Goal: Information Seeking & Learning: Understand process/instructions

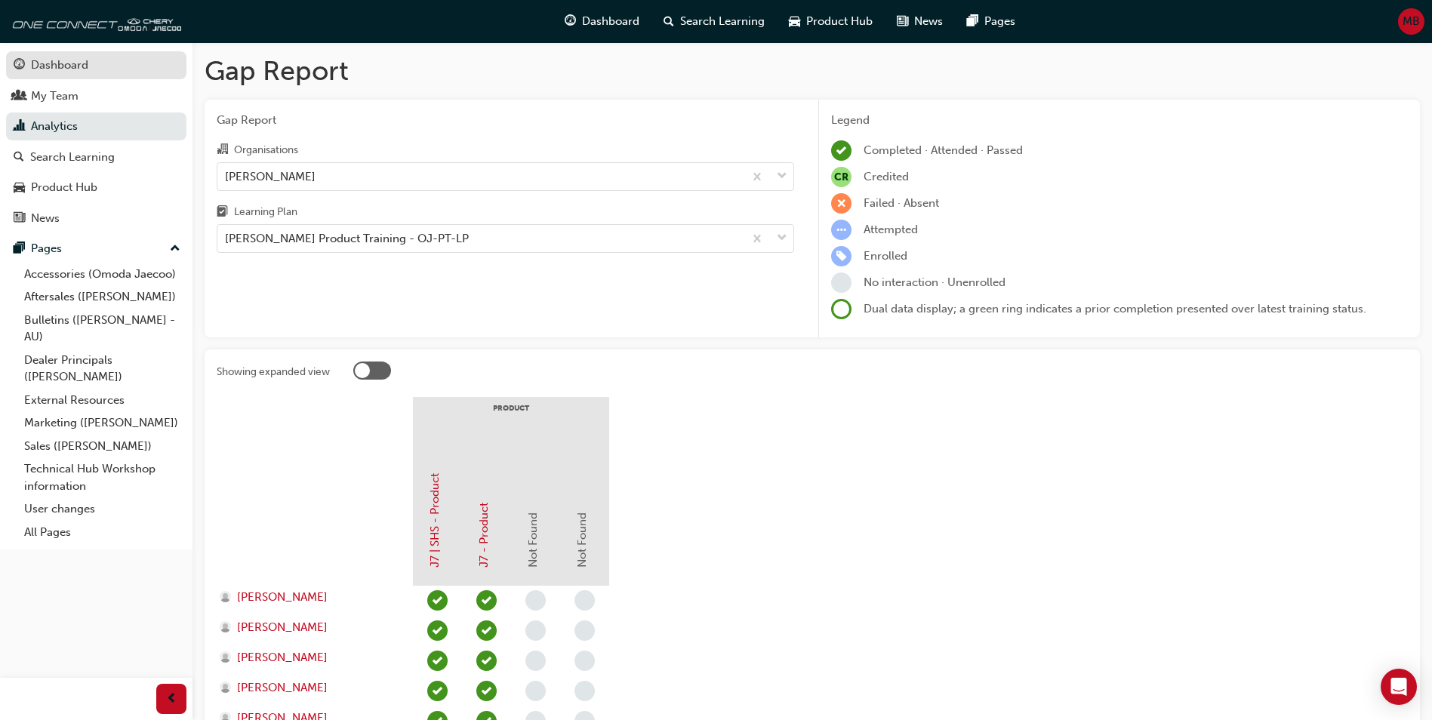
click at [54, 66] on div "Dashboard" at bounding box center [59, 65] width 57 height 17
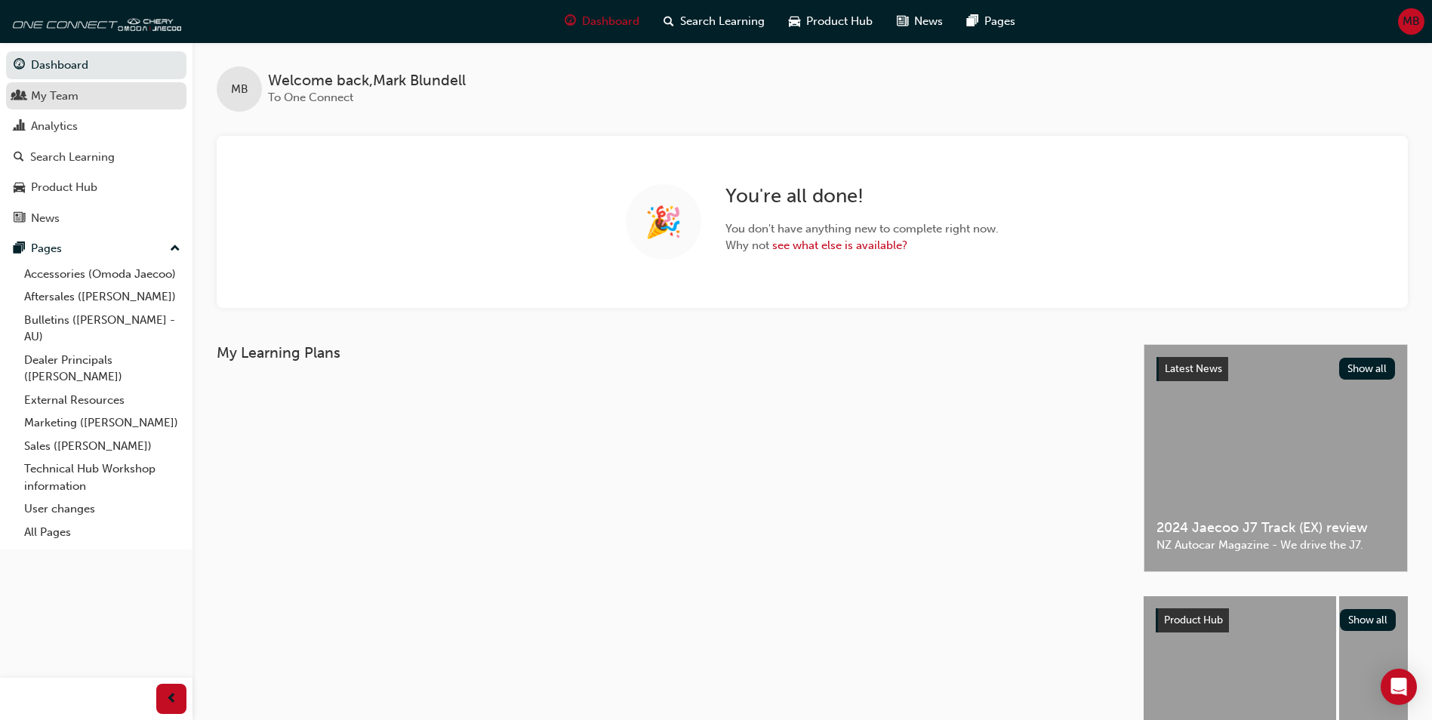
click at [73, 97] on div "My Team" at bounding box center [55, 96] width 48 height 17
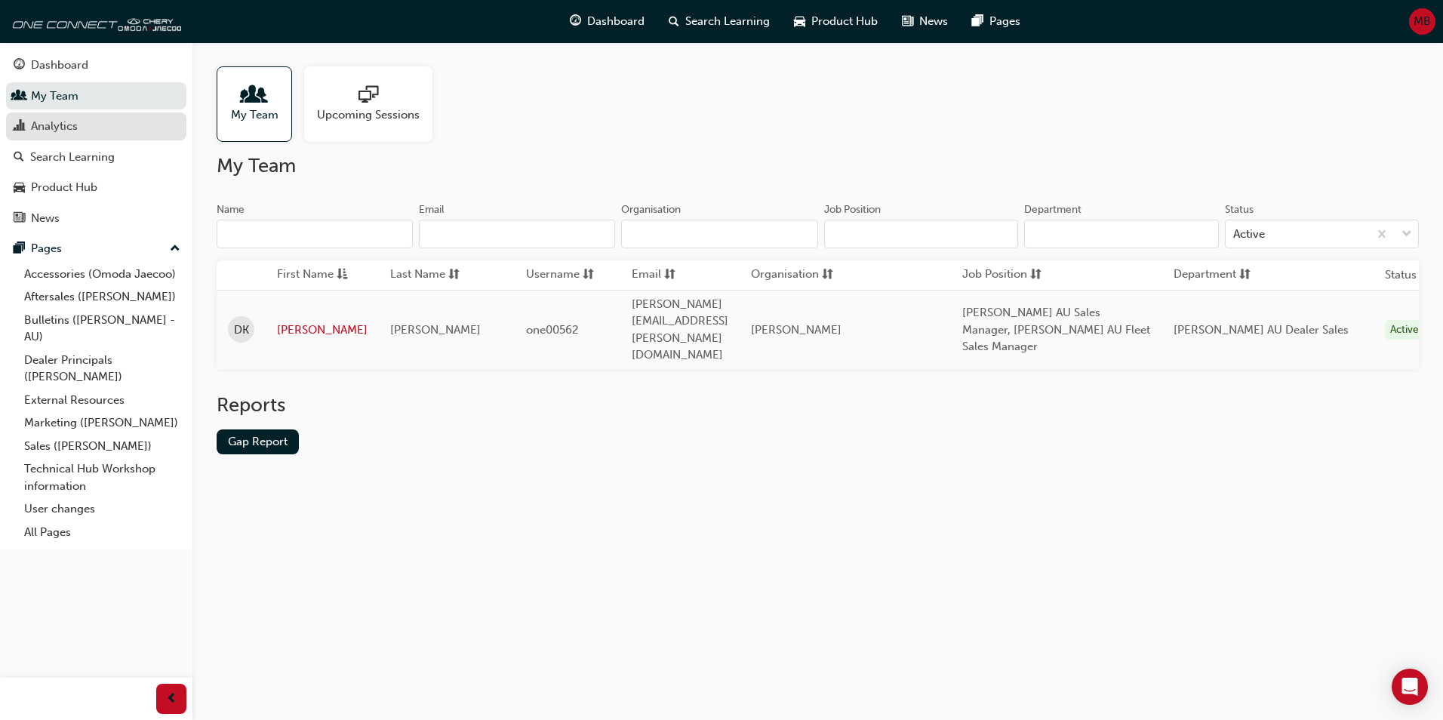
click at [75, 125] on div "Analytics" at bounding box center [54, 126] width 47 height 17
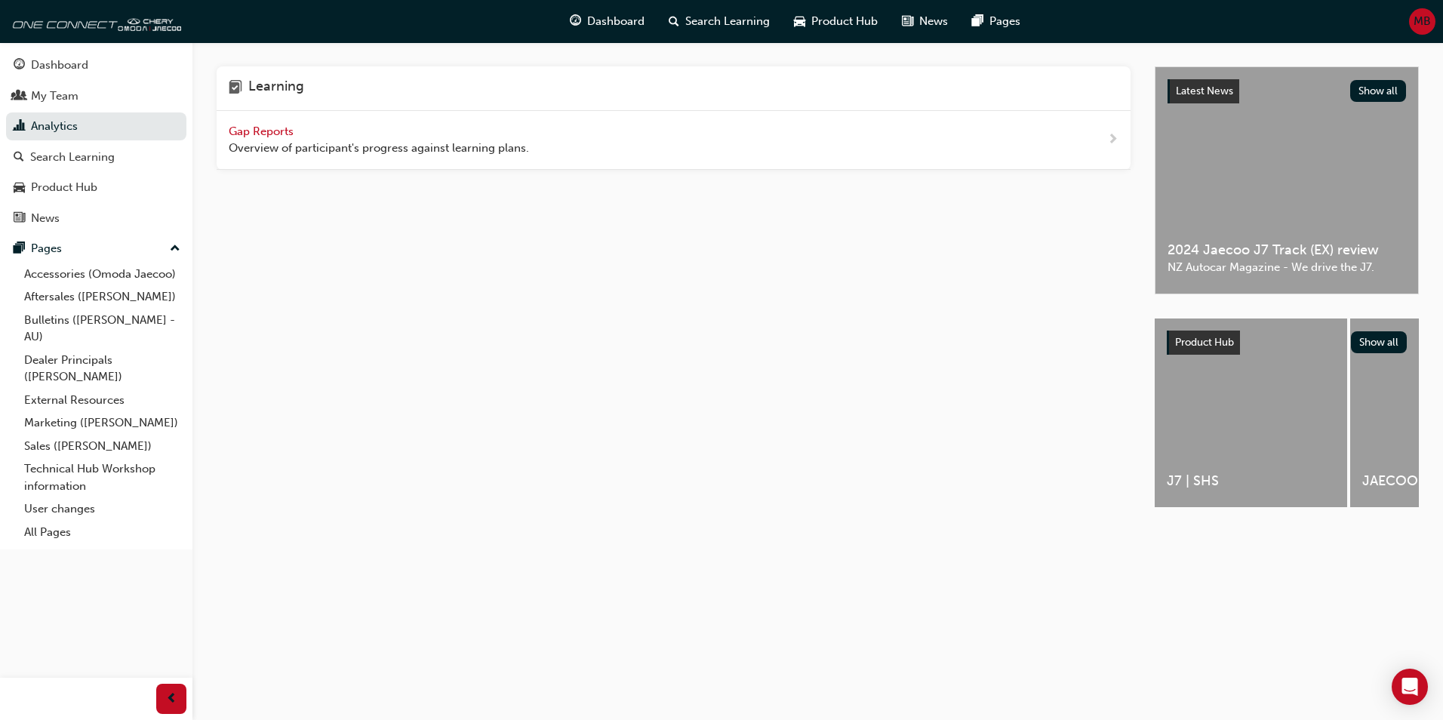
click at [274, 131] on span "Gap Reports" at bounding box center [263, 132] width 68 height 14
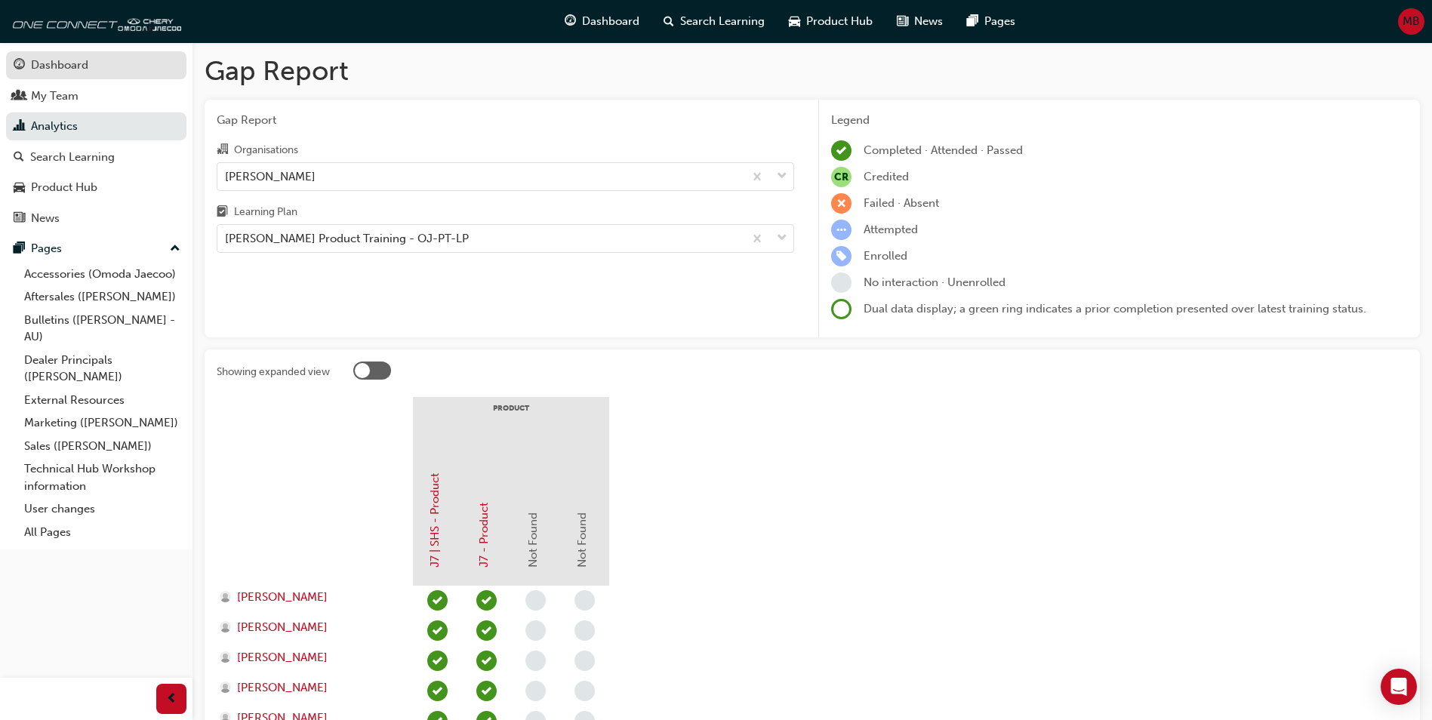
click at [55, 70] on div "Dashboard" at bounding box center [59, 65] width 57 height 17
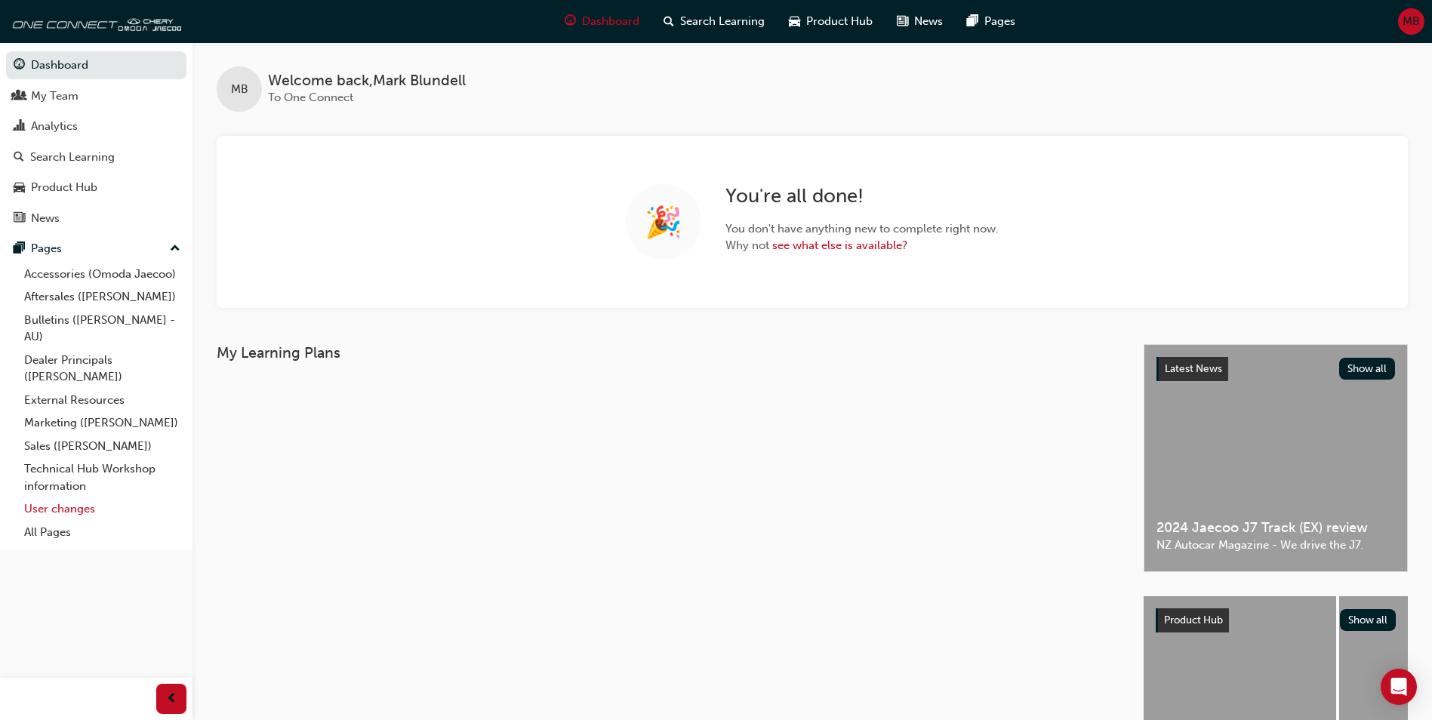
click at [54, 504] on link "User changes" at bounding box center [102, 508] width 168 height 23
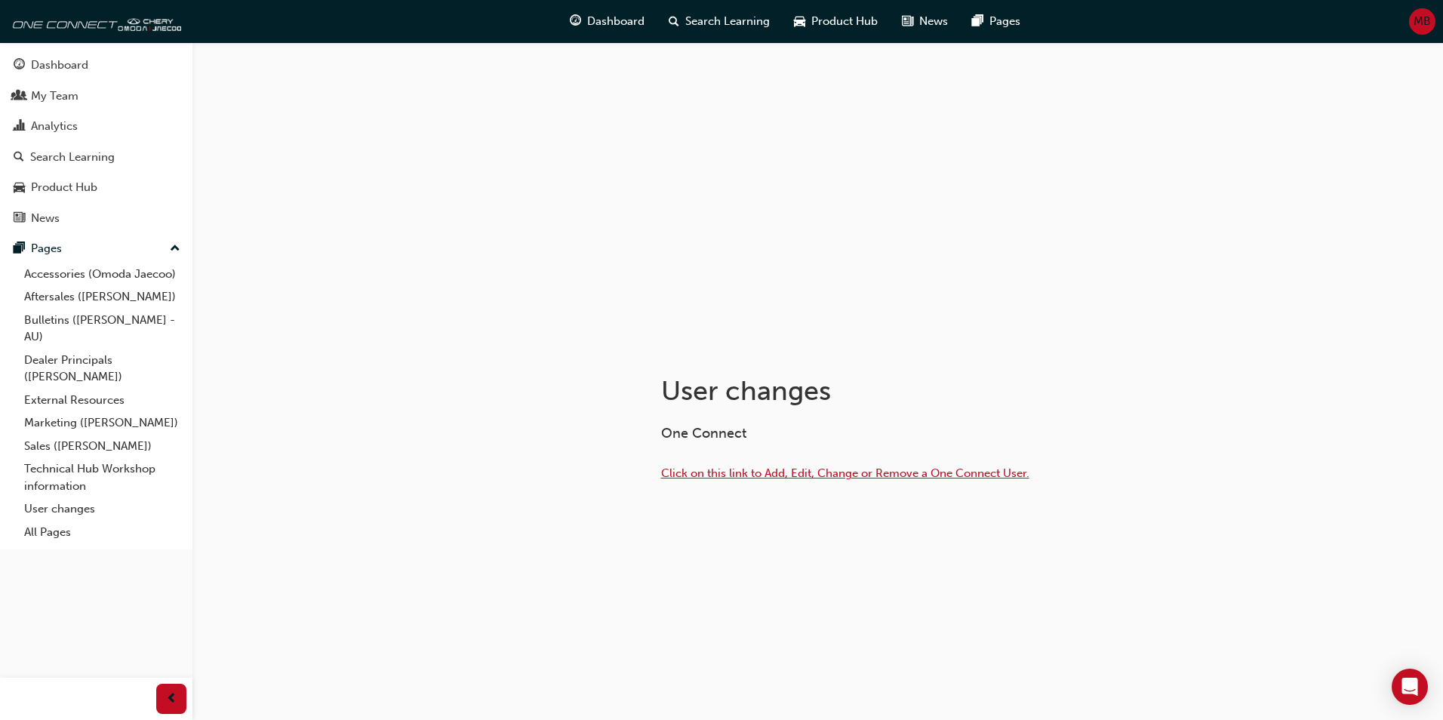
click at [892, 475] on span "Click on this link to Add, Edit, Change or Remove a One Connect User." at bounding box center [845, 474] width 368 height 14
